Goal: Entertainment & Leisure: Consume media (video, audio)

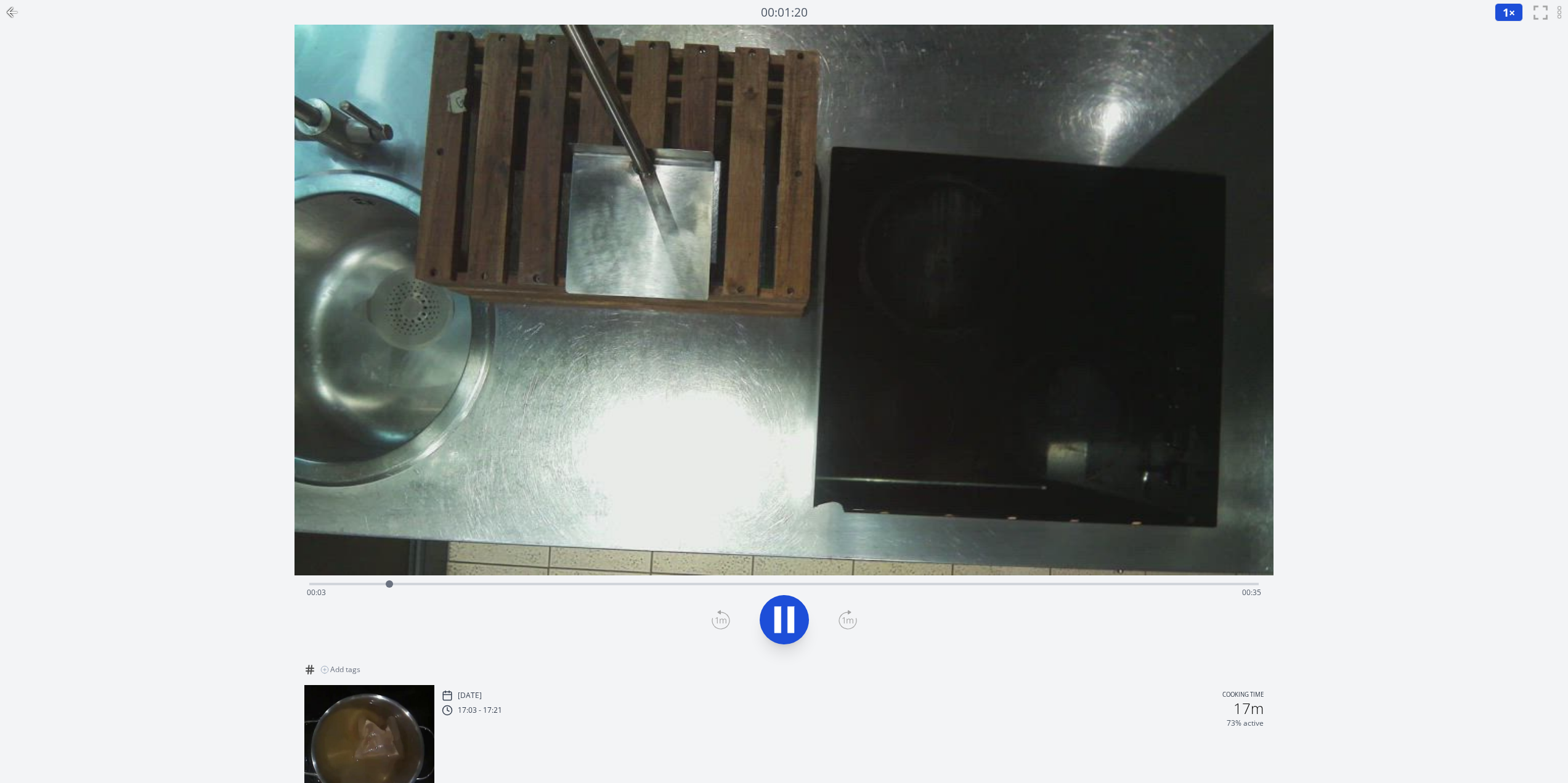
click at [741, 583] on div "Time elapsed: 00:03 Time remaining: 00:35" at bounding box center [784, 592] width 954 height 20
click at [779, 630] on icon at bounding box center [777, 620] width 7 height 27
click at [801, 626] on icon at bounding box center [784, 620] width 35 height 35
click at [944, 428] on video at bounding box center [784, 300] width 979 height 551
click at [785, 613] on icon at bounding box center [784, 620] width 35 height 35
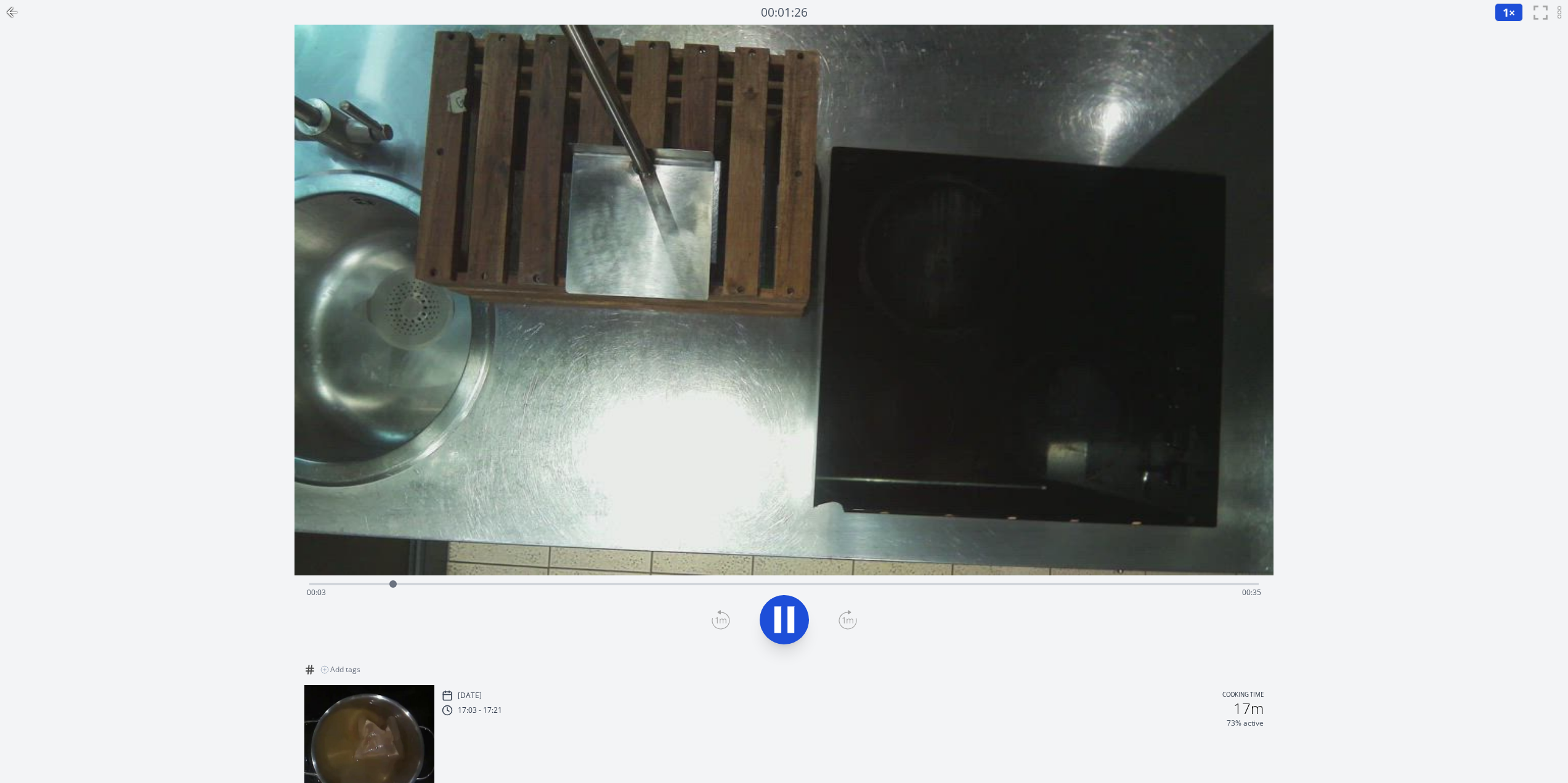
click at [584, 413] on video at bounding box center [784, 300] width 979 height 551
